Goal: Task Accomplishment & Management: Manage account settings

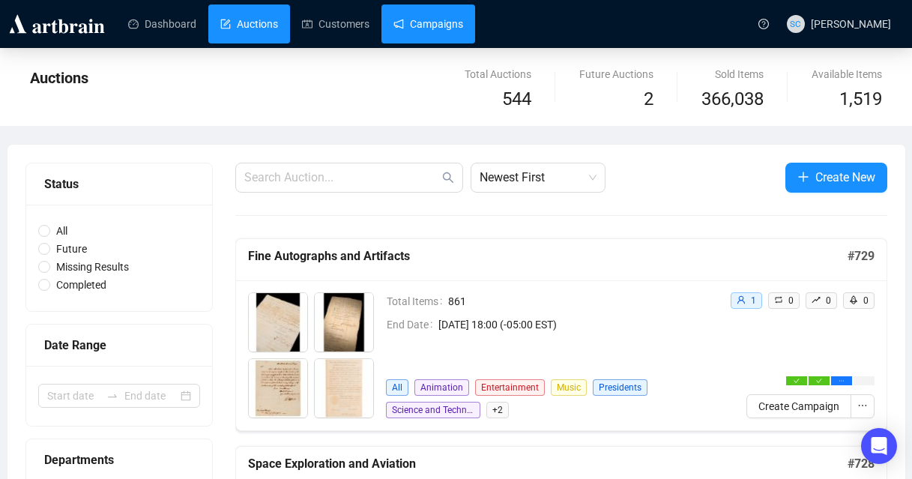
click at [463, 26] on link "Campaigns" at bounding box center [428, 23] width 70 height 39
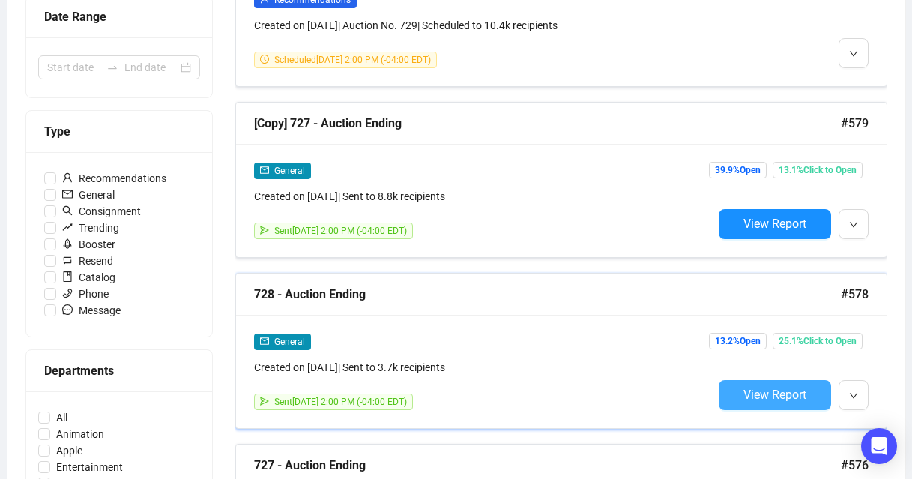
scroll to position [352, 0]
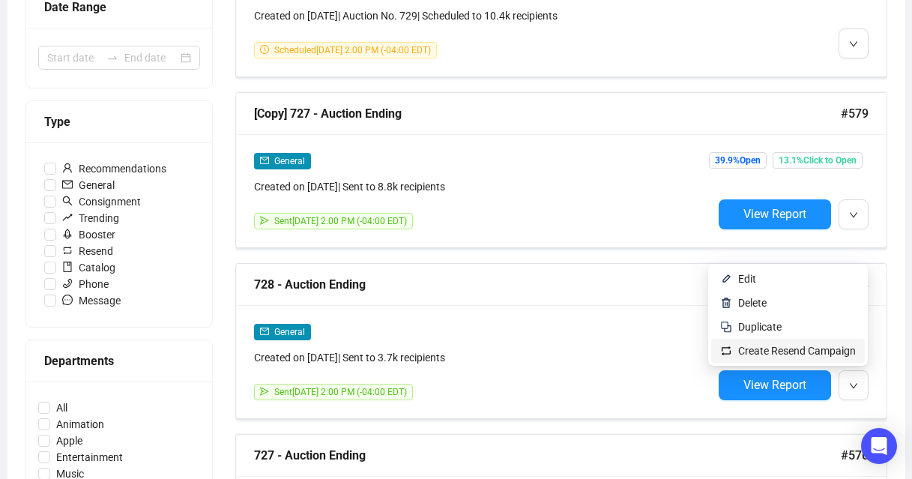
click at [775, 353] on span "Create Resend Campaign" at bounding box center [797, 351] width 118 height 12
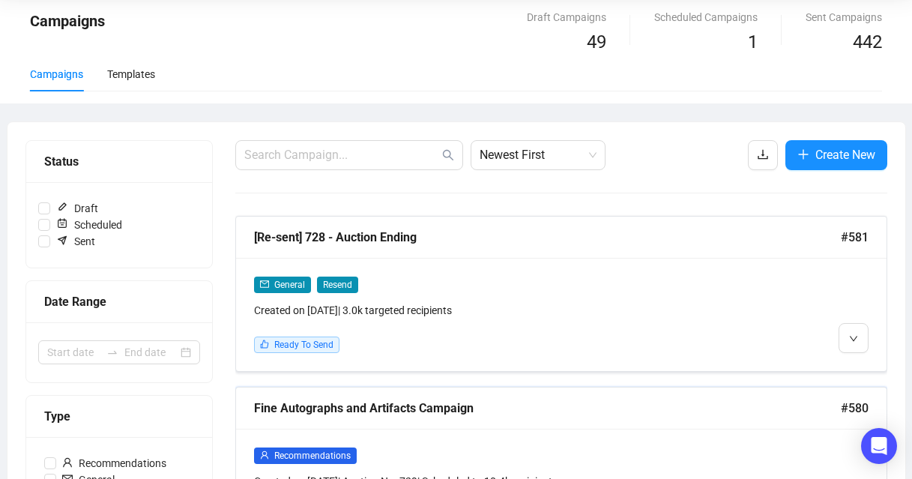
scroll to position [91, 0]
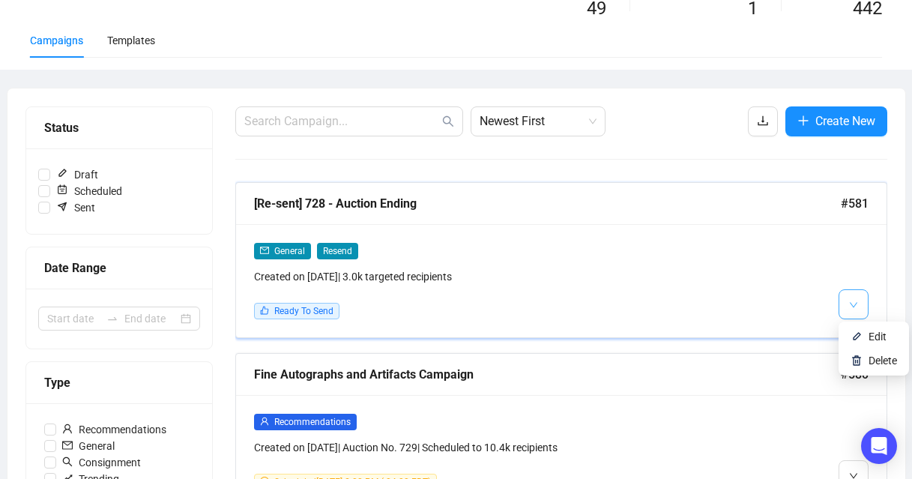
click at [861, 310] on button "button" at bounding box center [854, 304] width 30 height 30
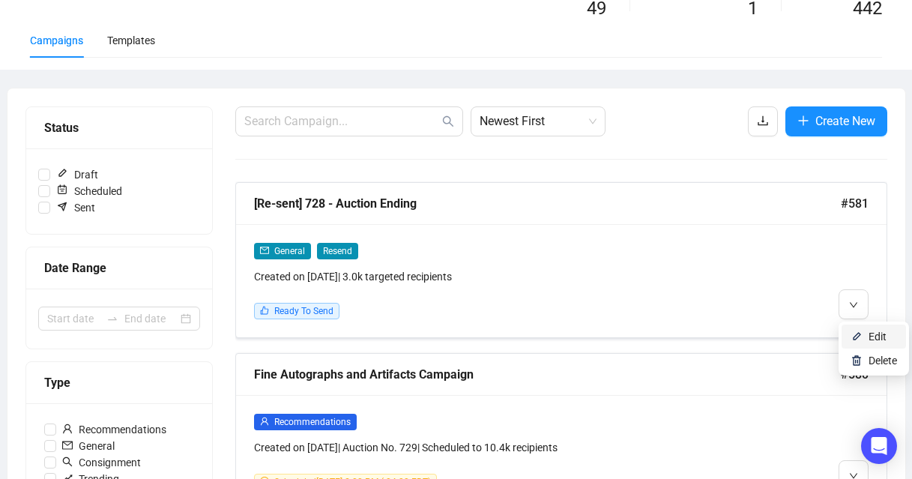
click at [867, 339] on li "Edit" at bounding box center [874, 337] width 64 height 24
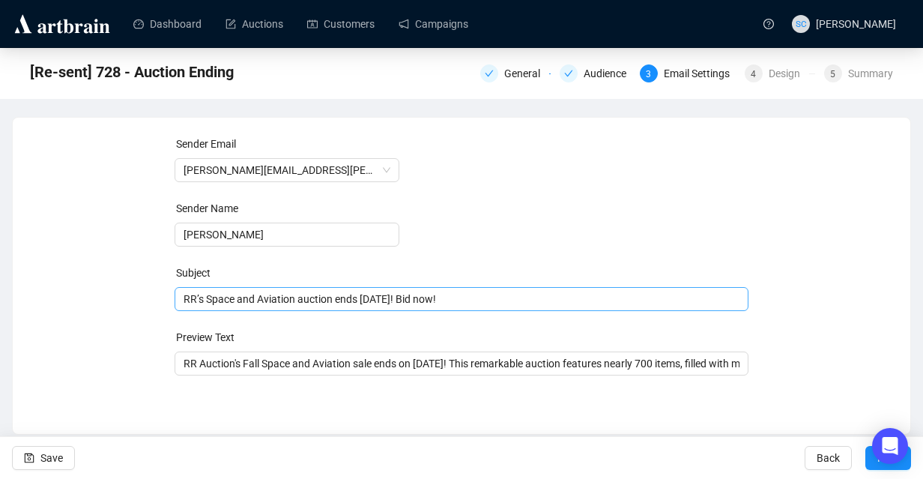
click at [270, 290] on div "RR’s Space and Aviation auction ends [DATE]! Bid now!" at bounding box center [462, 299] width 575 height 24
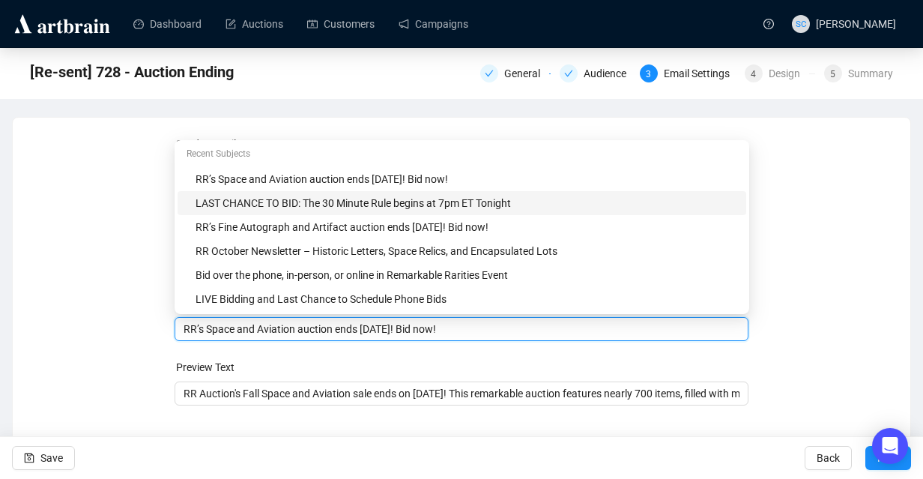
click at [298, 197] on div "LAST CHANCE TO BID: The 30 Minute Rule begins at 7pm ET Tonight" at bounding box center [467, 203] width 542 height 16
type input "LAST CHANCE TO BID: The 30 Minute Rule begins at 7pm ET Tonight"
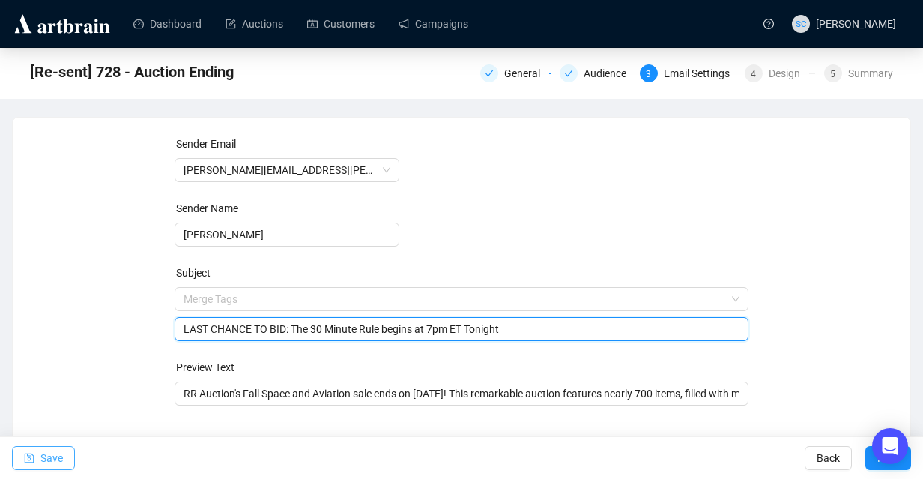
click at [58, 455] on span "Save" at bounding box center [51, 458] width 22 height 42
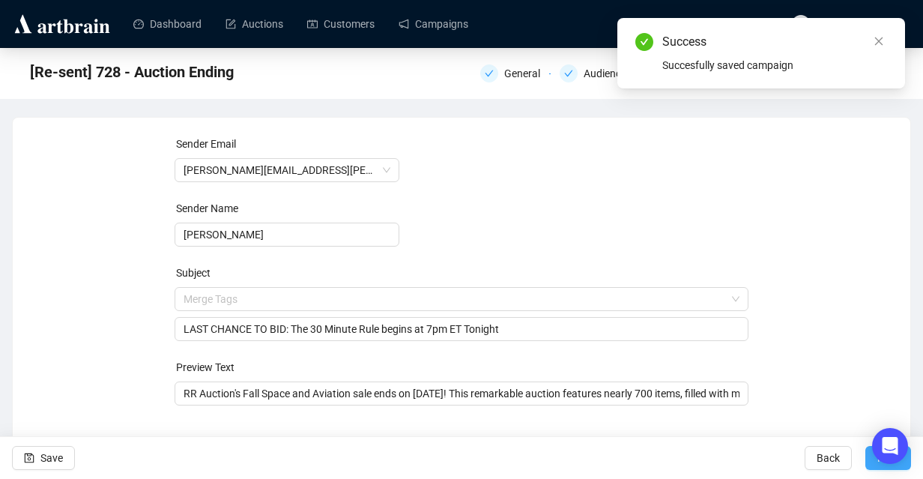
click at [866, 460] on button "Next" at bounding box center [889, 458] width 46 height 24
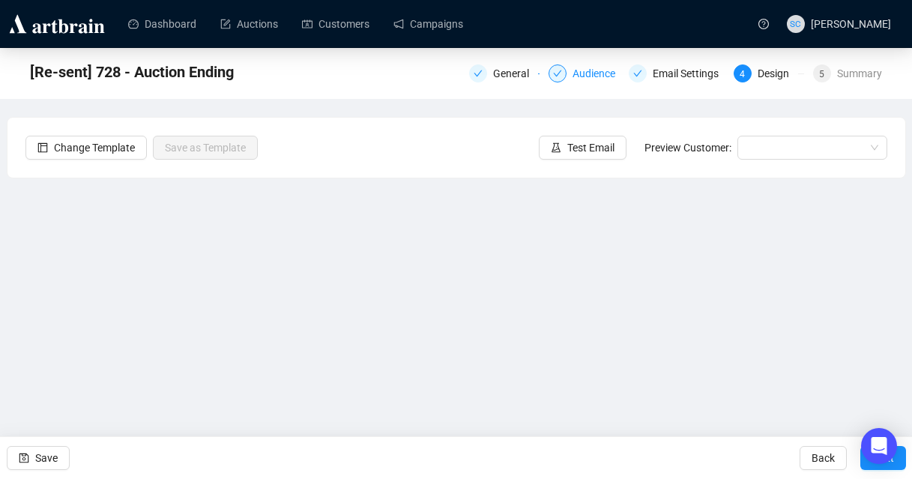
click at [556, 74] on div at bounding box center [558, 73] width 18 height 18
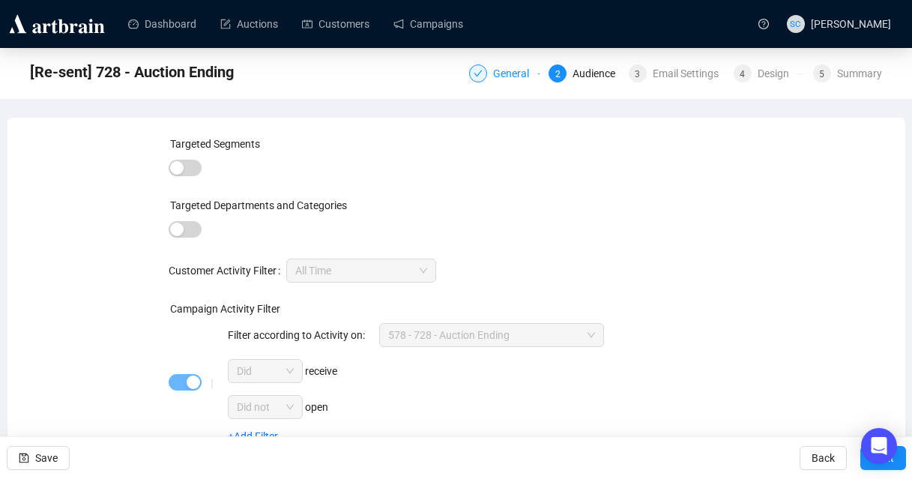
click at [504, 72] on div "General" at bounding box center [515, 73] width 45 height 18
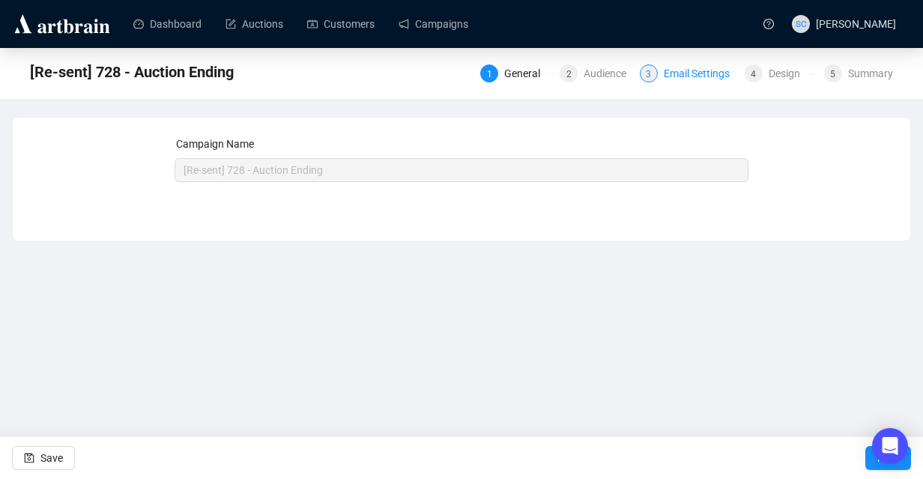
click at [699, 64] on div "Email Settings" at bounding box center [701, 73] width 75 height 18
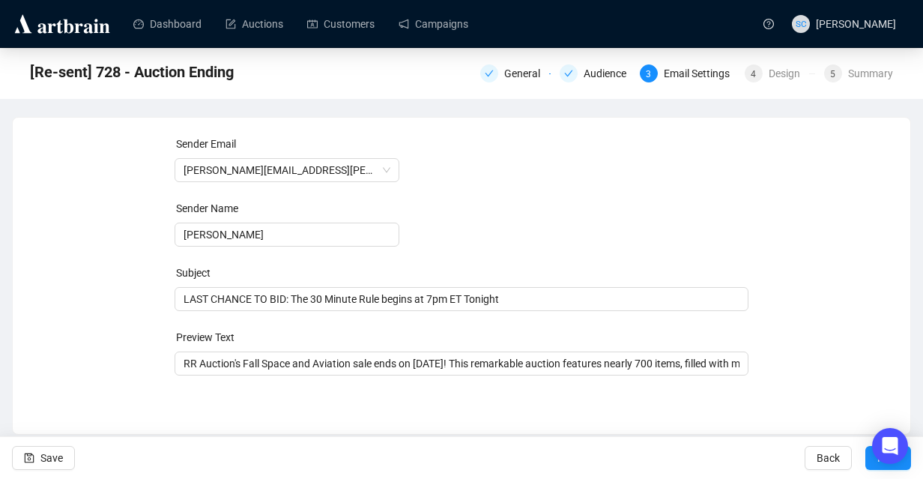
click at [868, 83] on div "General Audience 3 Email Settings 4 Design 5 Summary" at bounding box center [686, 72] width 413 height 24
click at [868, 68] on div "Summary" at bounding box center [870, 73] width 45 height 18
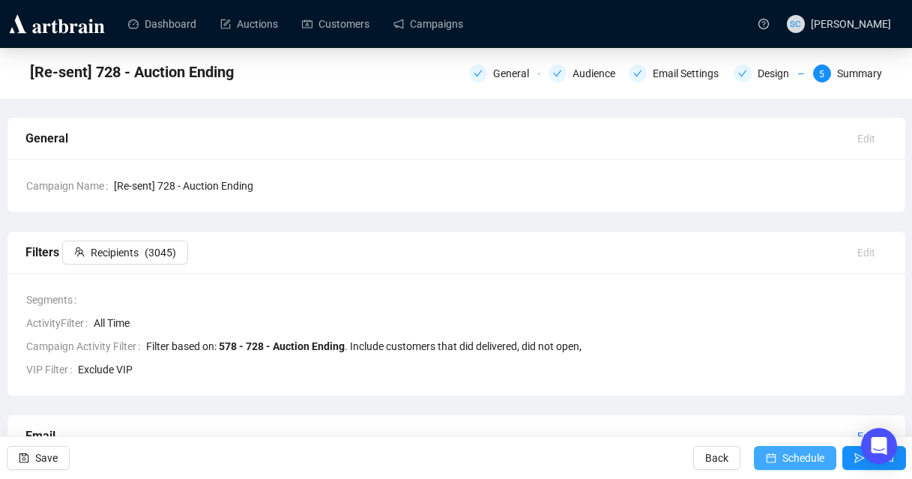
click at [797, 450] on span "Schedule" at bounding box center [803, 458] width 42 height 42
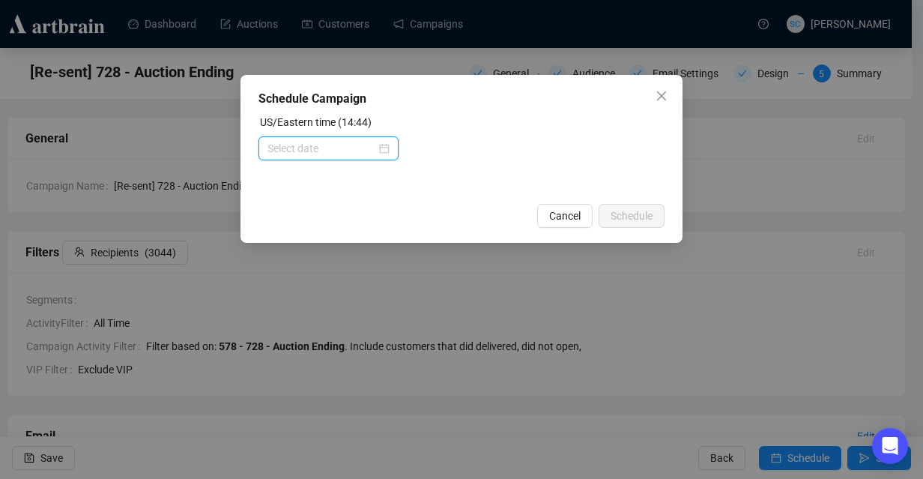
click at [318, 140] on input at bounding box center [322, 148] width 109 height 16
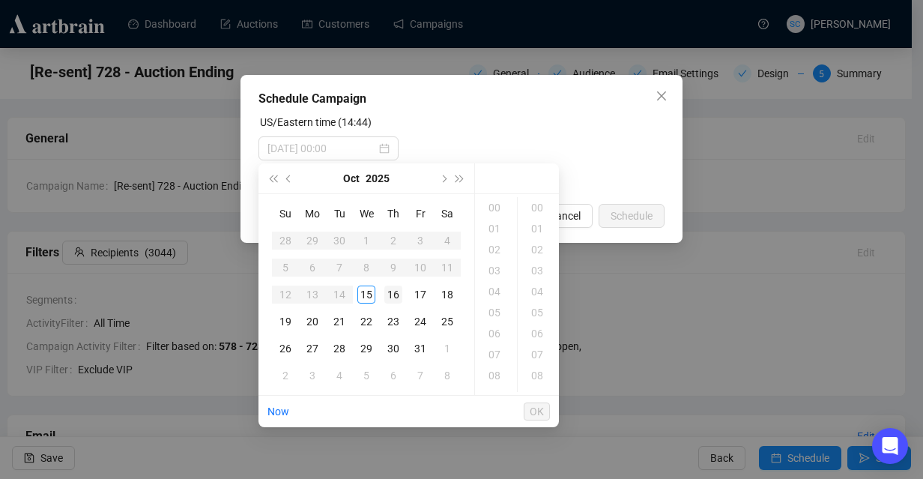
click at [390, 291] on div "16" at bounding box center [393, 295] width 18 height 18
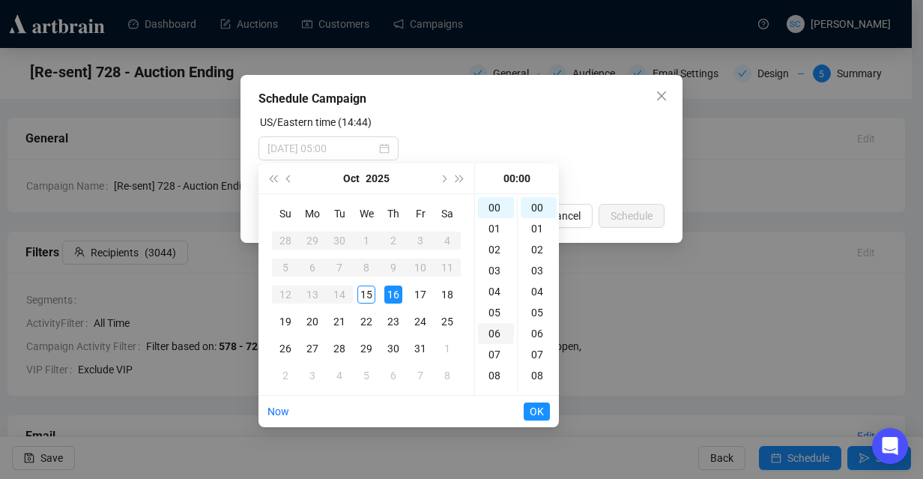
type input "[DATE] 06:00"
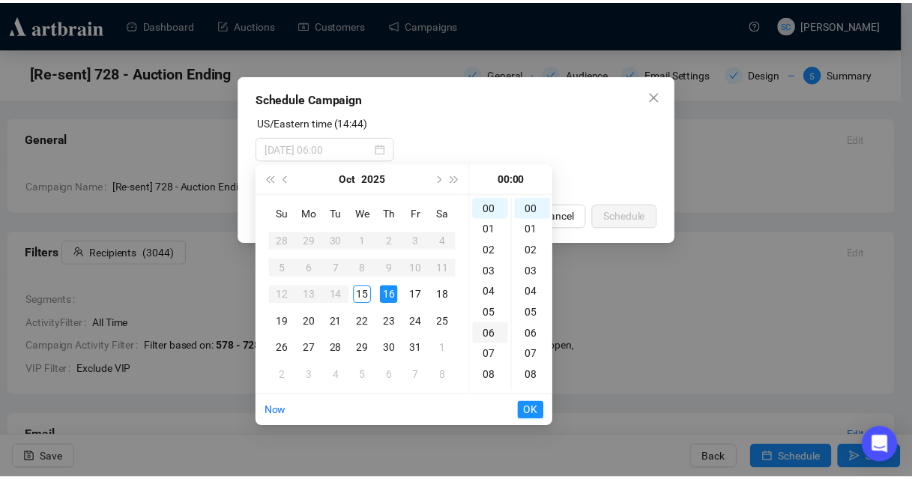
scroll to position [91, 0]
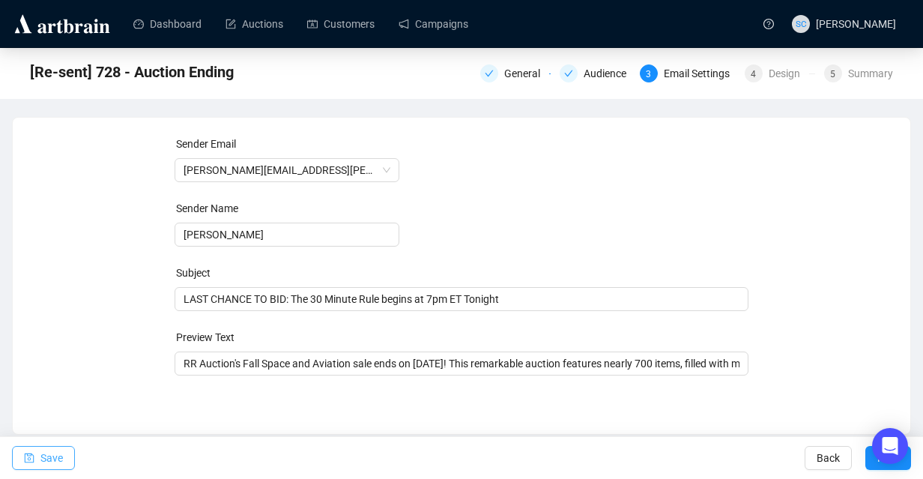
click at [35, 449] on button "Save" at bounding box center [43, 458] width 63 height 24
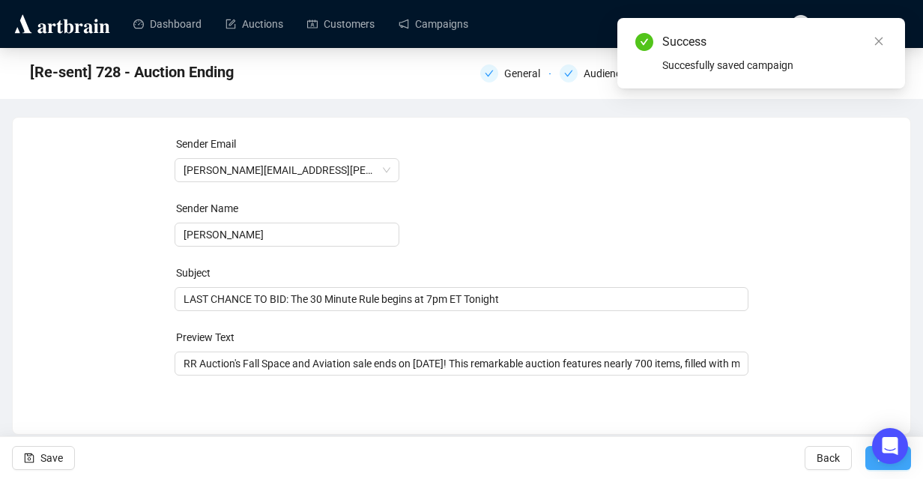
click at [868, 465] on button "Next" at bounding box center [889, 458] width 46 height 24
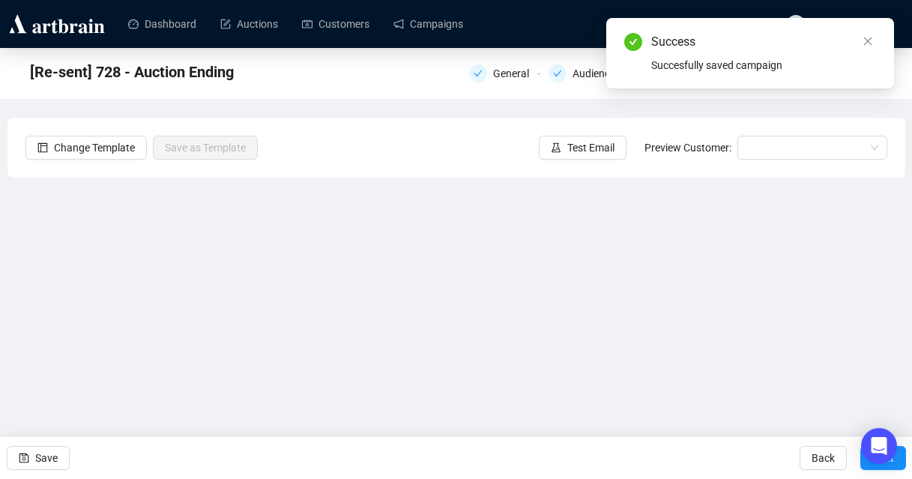
click at [868, 465] on button "Next" at bounding box center [883, 458] width 46 height 24
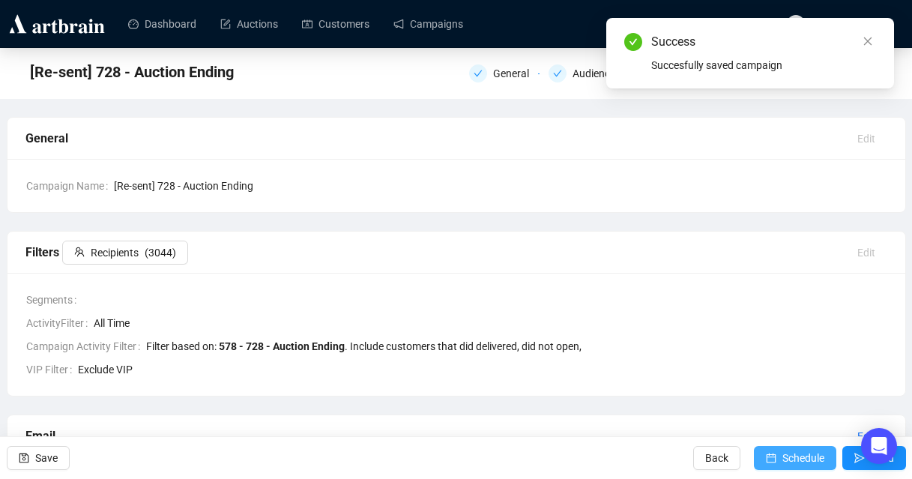
click at [793, 457] on span "Schedule" at bounding box center [803, 458] width 42 height 42
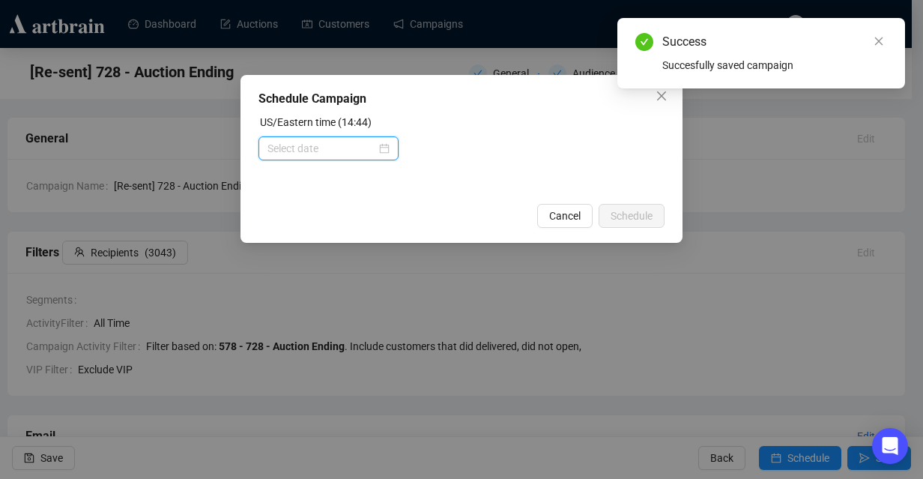
click at [311, 153] on input at bounding box center [322, 148] width 109 height 16
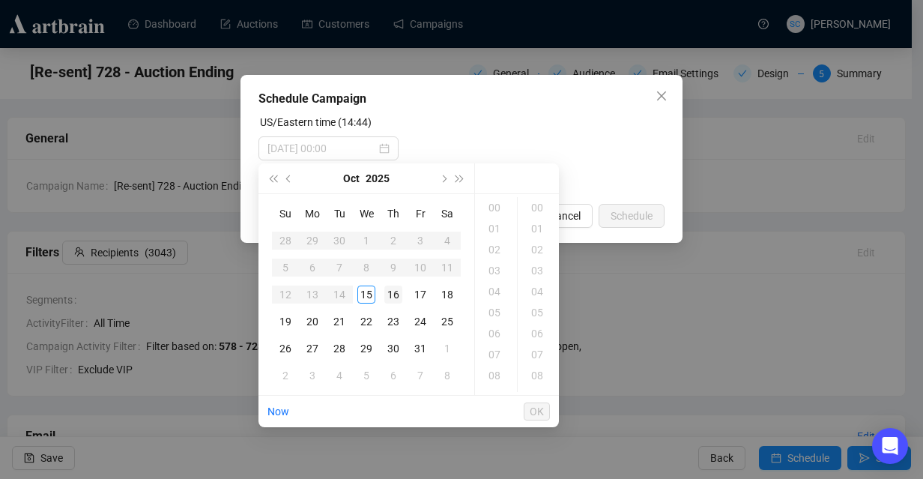
click at [396, 299] on div "16" at bounding box center [393, 295] width 18 height 18
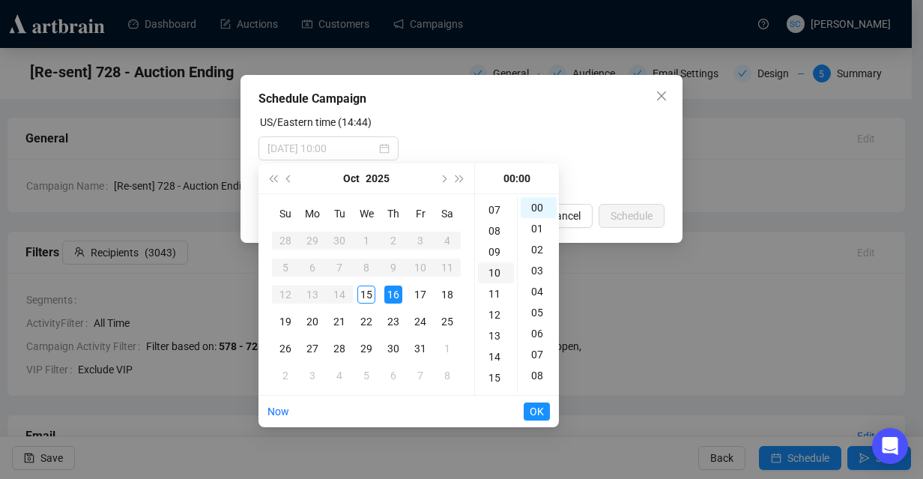
scroll to position [145, 0]
click at [495, 351] on div "14" at bounding box center [496, 356] width 36 height 21
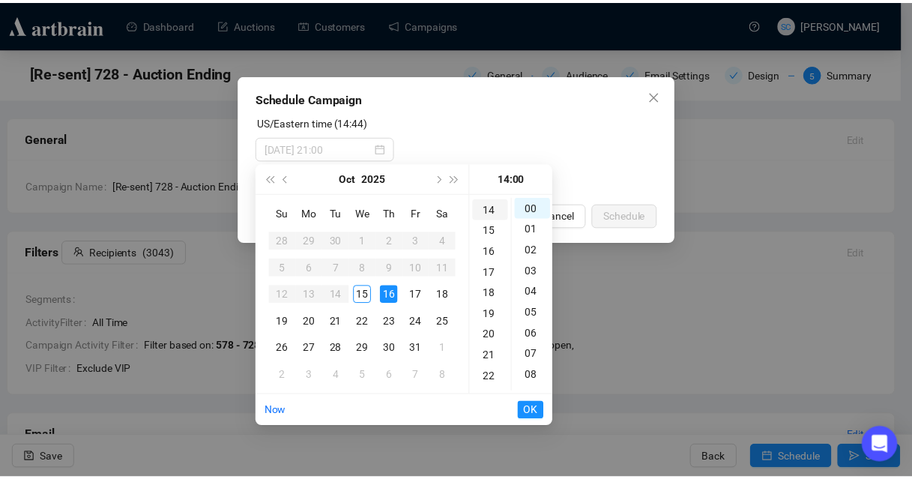
scroll to position [294, 0]
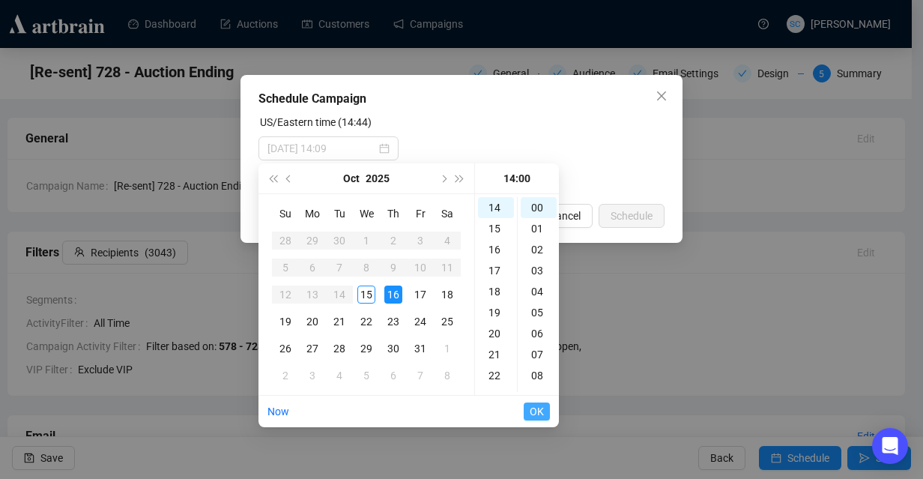
type input "[DATE] 14:00"
click at [540, 408] on span "OK" at bounding box center [537, 411] width 14 height 28
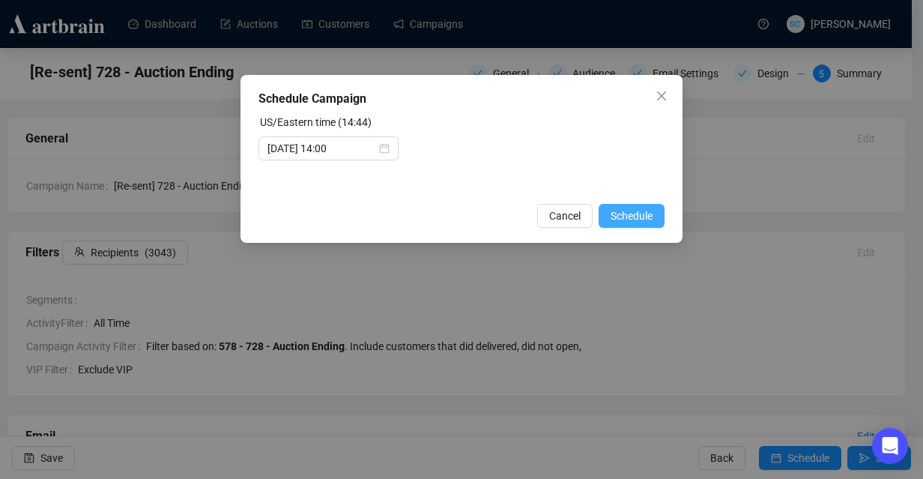
click at [625, 216] on span "Schedule" at bounding box center [632, 216] width 42 height 16
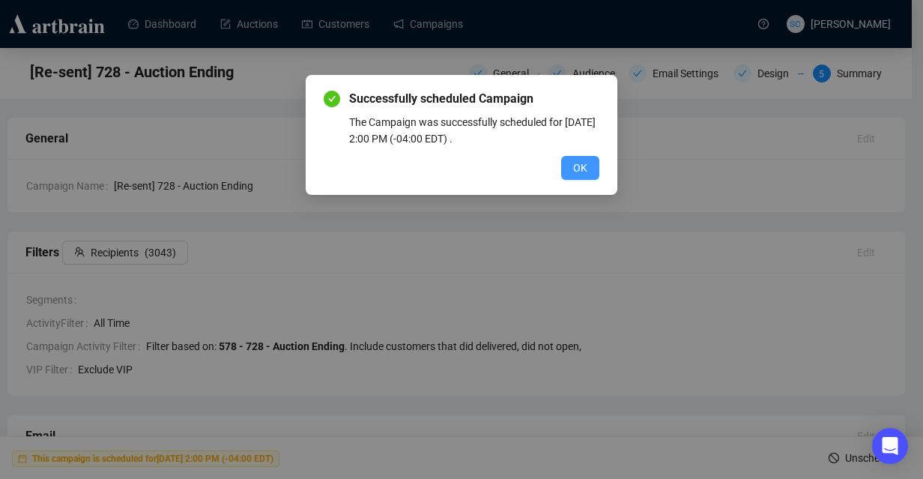
click at [590, 169] on button "OK" at bounding box center [580, 168] width 38 height 24
